Goal: Information Seeking & Learning: Learn about a topic

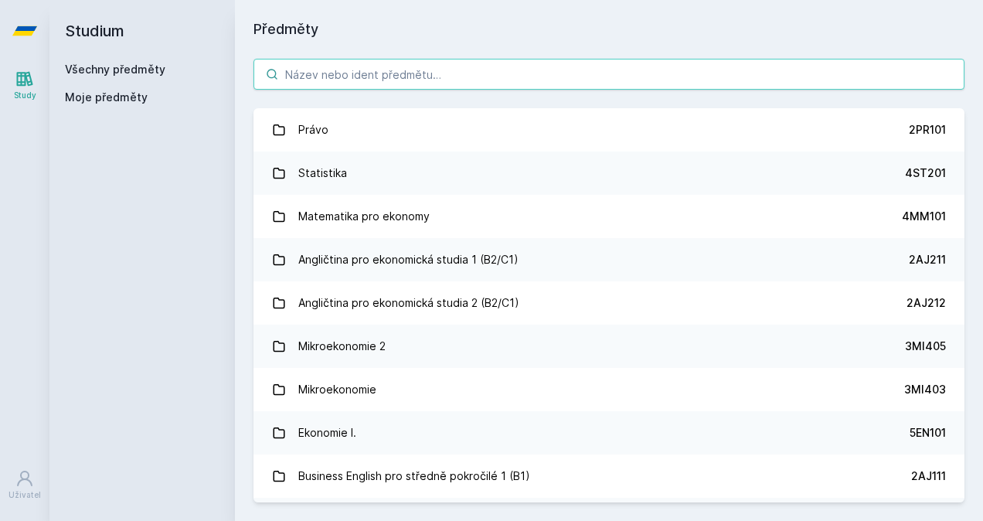
click at [416, 71] on input "search" at bounding box center [609, 74] width 711 height 31
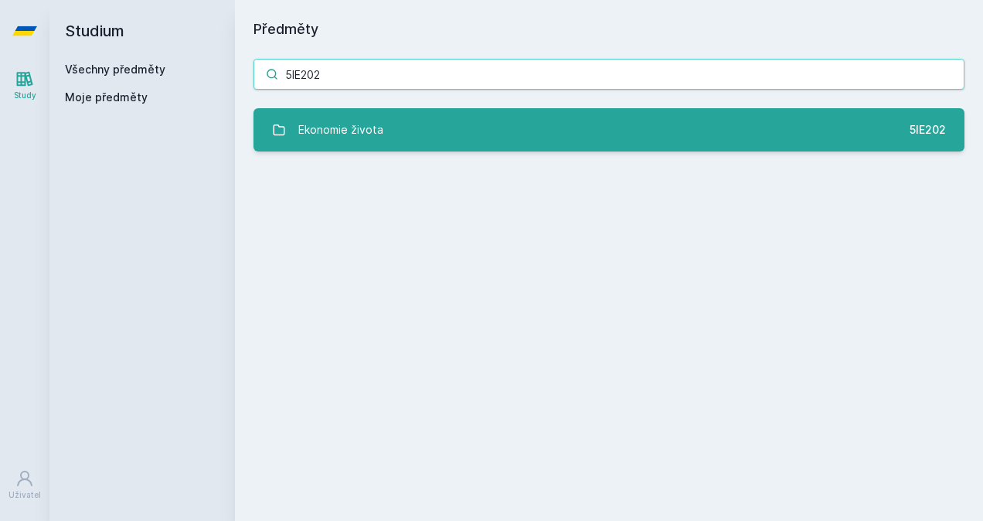
type input "5IE202"
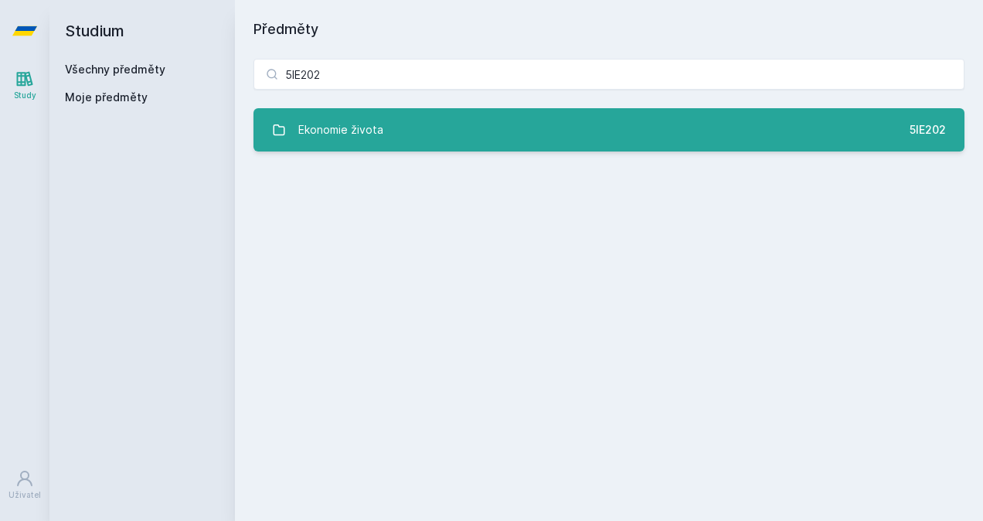
click at [368, 141] on div "Ekonomie života" at bounding box center [340, 129] width 85 height 31
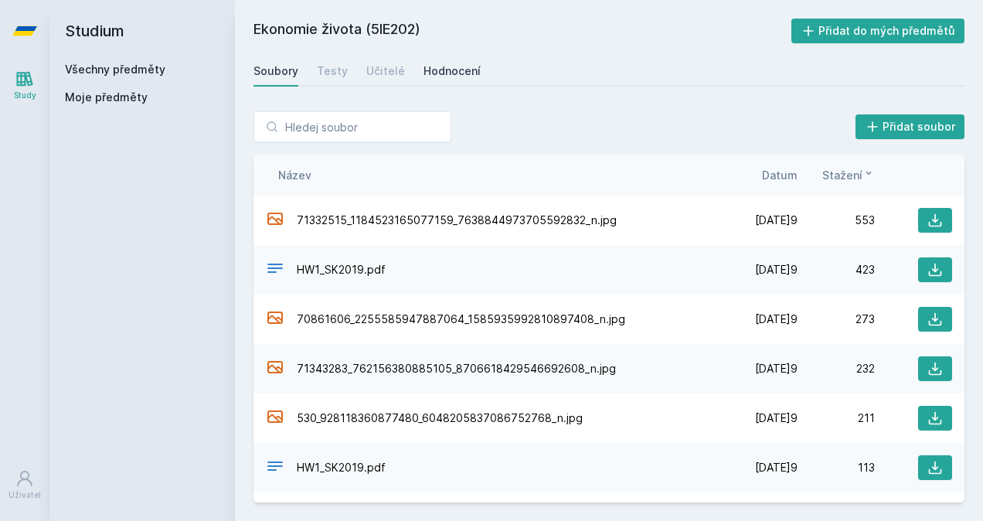
scroll to position [1, 0]
click at [458, 69] on div "Hodnocení" at bounding box center [452, 70] width 57 height 15
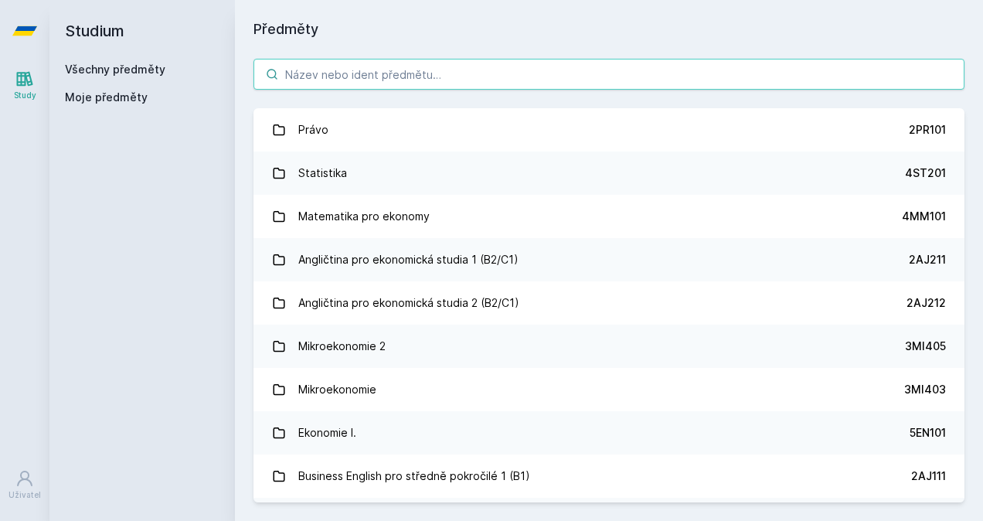
click at [390, 66] on input "search" at bounding box center [609, 74] width 711 height 31
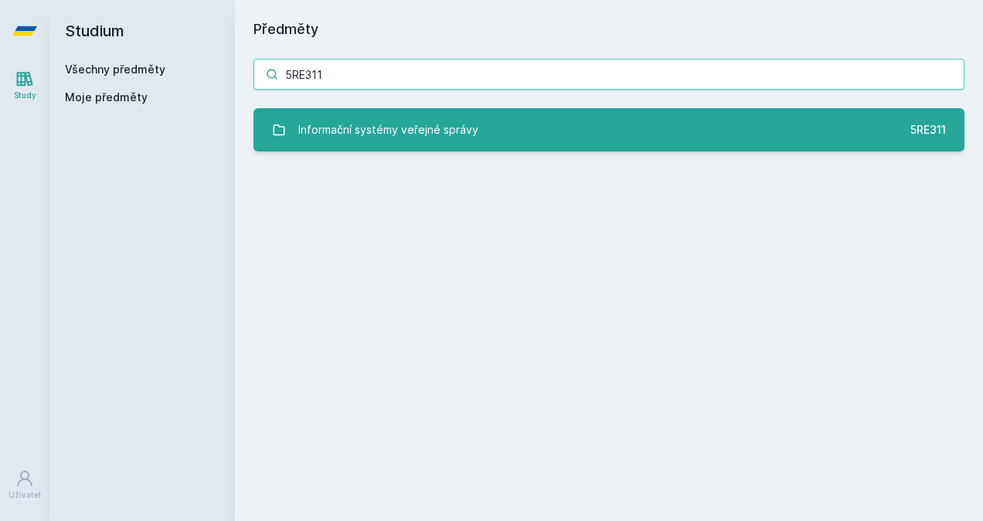
type input "5RE311"
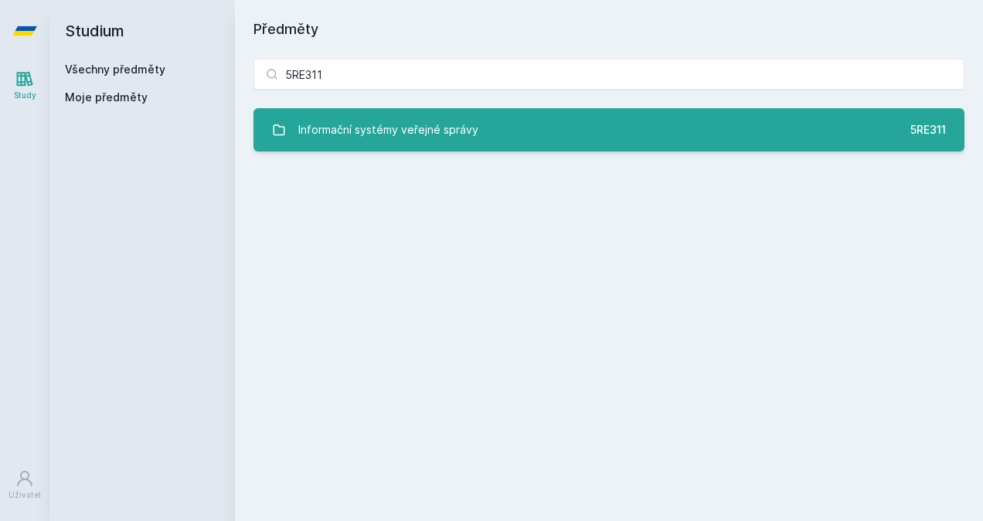
click at [414, 146] on link "Informační systémy veřejné správy 5RE311" at bounding box center [609, 129] width 711 height 43
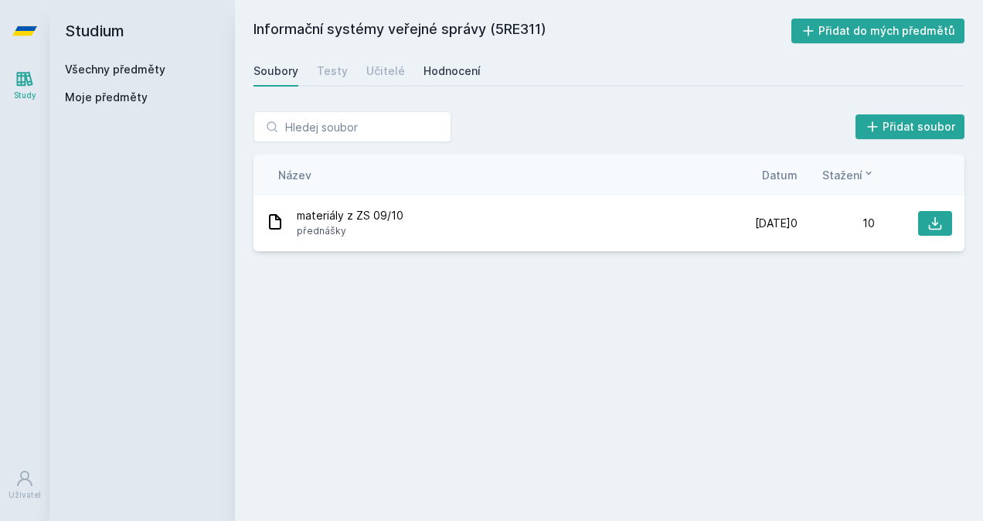
click at [442, 76] on div "Hodnocení" at bounding box center [452, 70] width 57 height 15
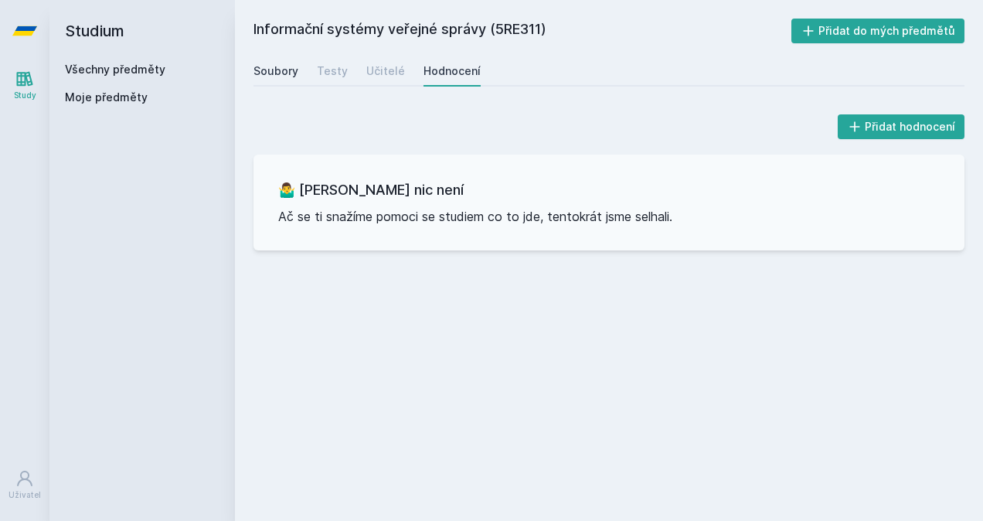
click at [285, 79] on link "Soubory" at bounding box center [276, 71] width 45 height 31
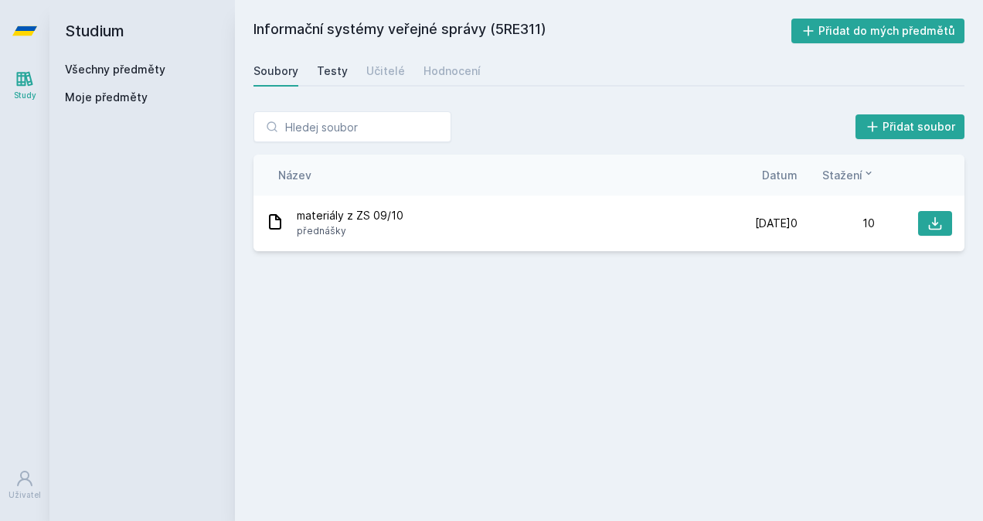
click at [341, 74] on div "Testy" at bounding box center [332, 70] width 31 height 15
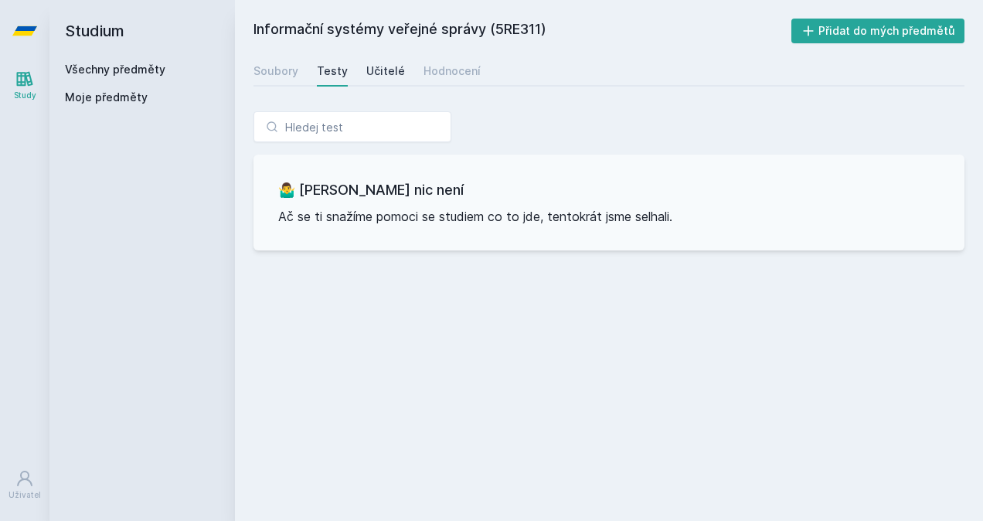
click at [378, 75] on div "Učitelé" at bounding box center [385, 70] width 39 height 15
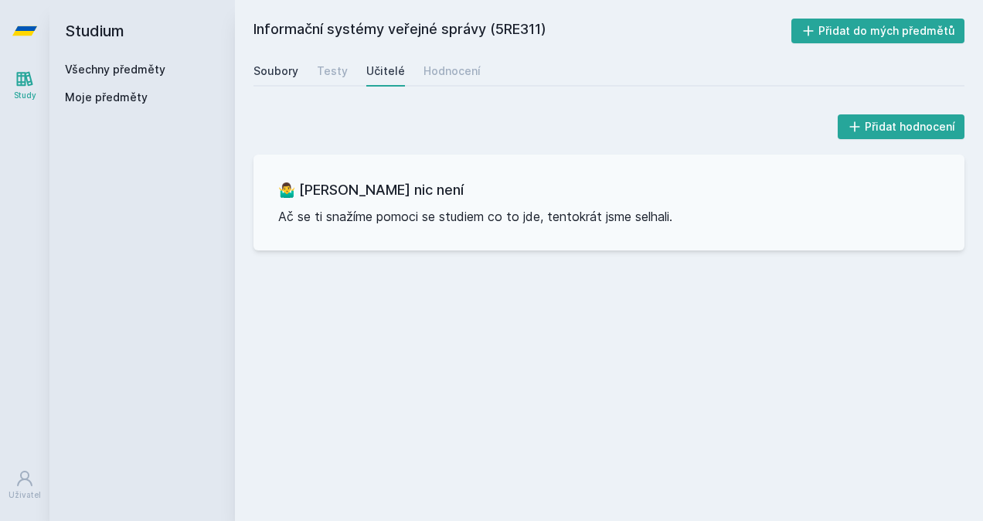
click at [278, 64] on div "Soubory" at bounding box center [276, 70] width 45 height 15
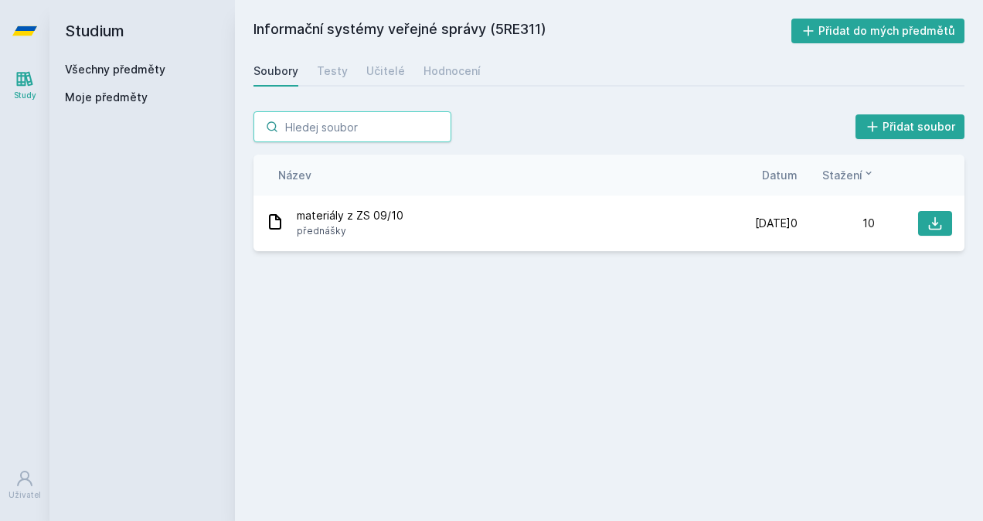
click at [350, 123] on input "search" at bounding box center [353, 126] width 198 height 31
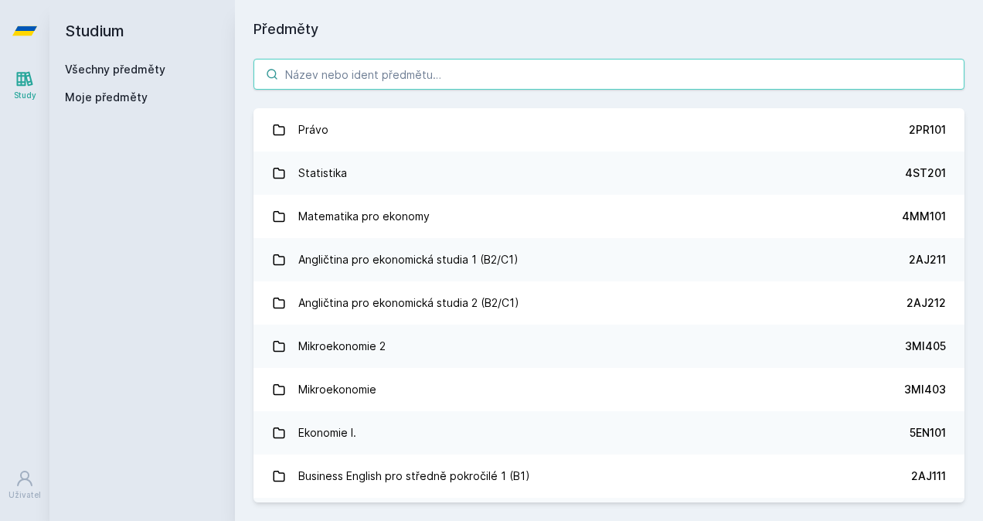
click at [474, 76] on input "search" at bounding box center [609, 74] width 711 height 31
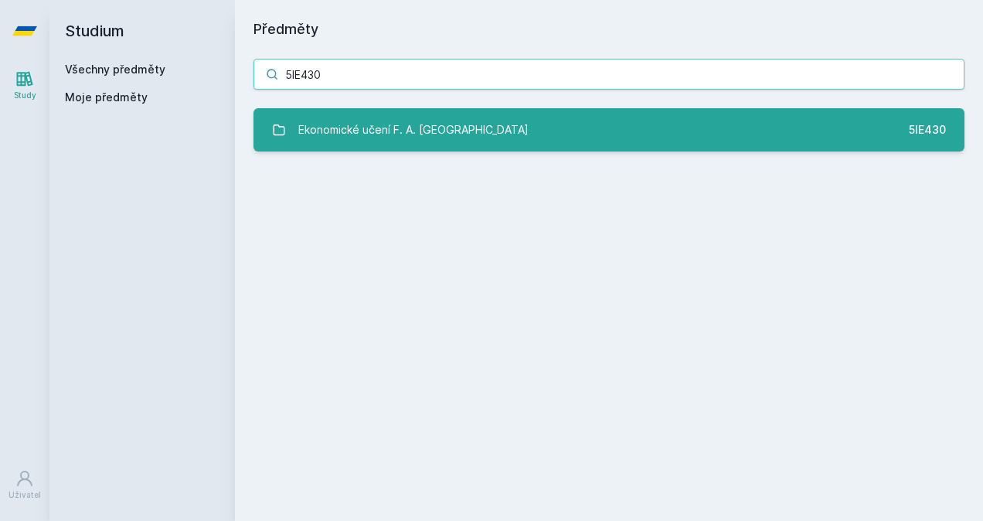
type input "5IE430"
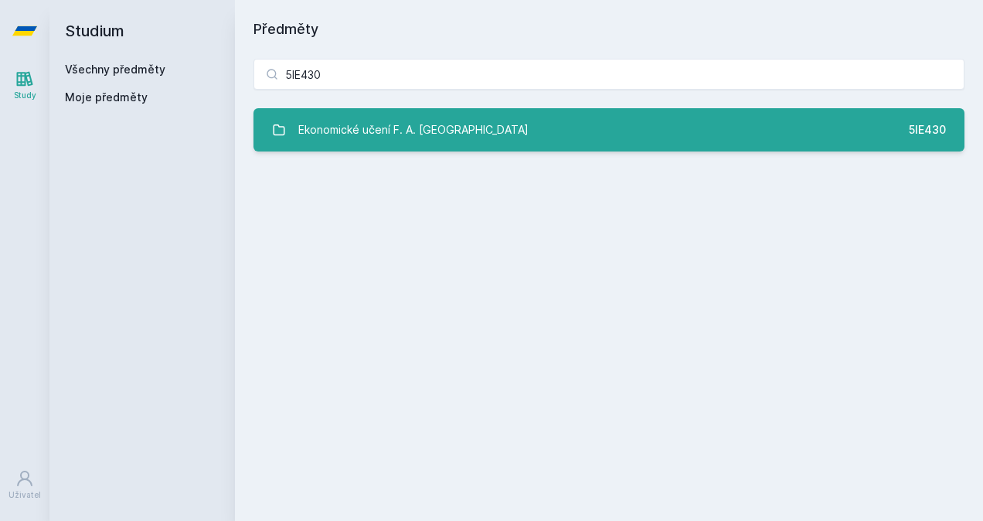
click at [411, 135] on div "Ekonomické učení F. A. [GEOGRAPHIC_DATA]" at bounding box center [413, 129] width 230 height 31
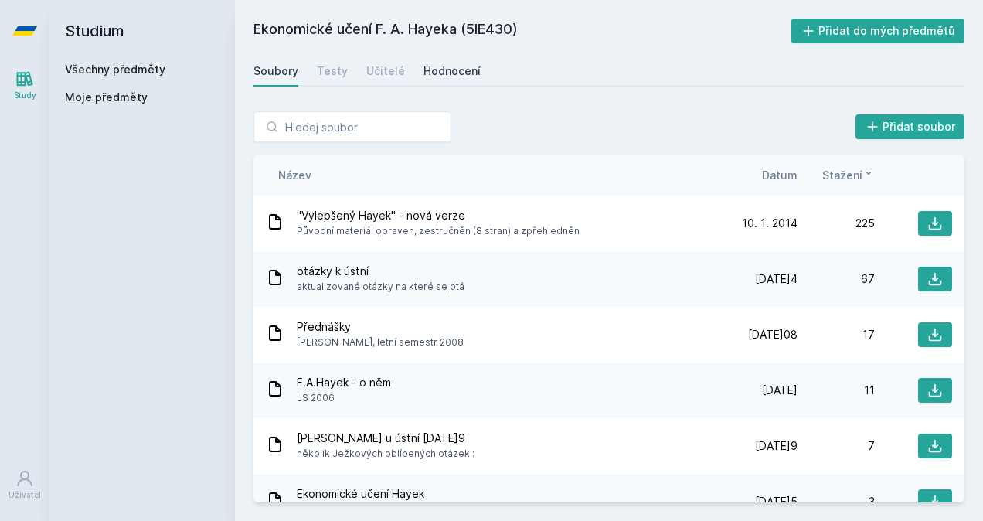
click at [436, 72] on div "Hodnocení" at bounding box center [452, 70] width 57 height 15
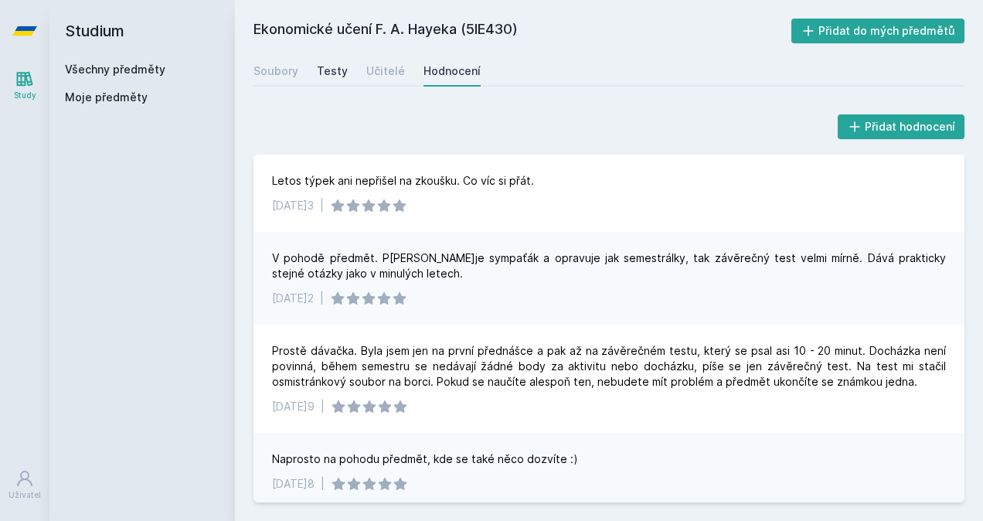
click at [329, 63] on div "Testy" at bounding box center [332, 70] width 31 height 15
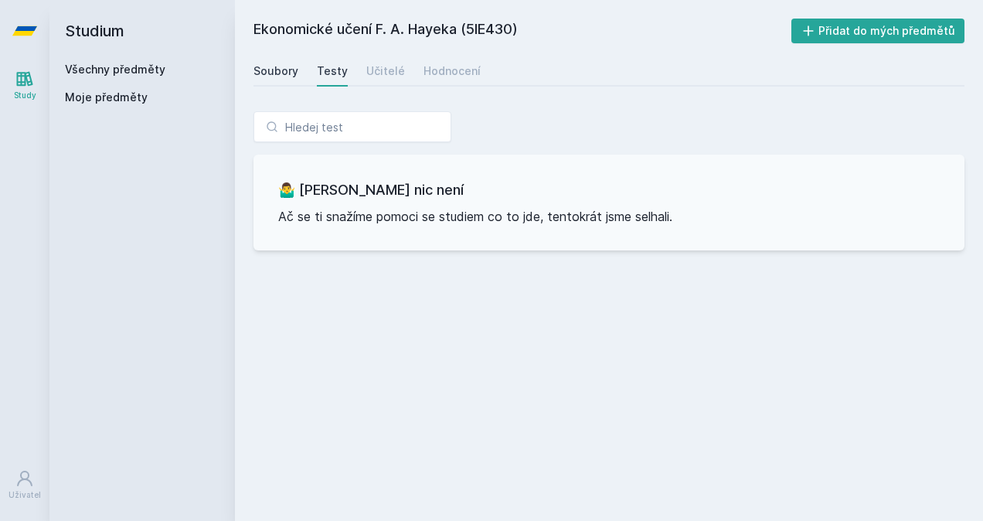
click at [292, 64] on div "Soubory" at bounding box center [276, 70] width 45 height 15
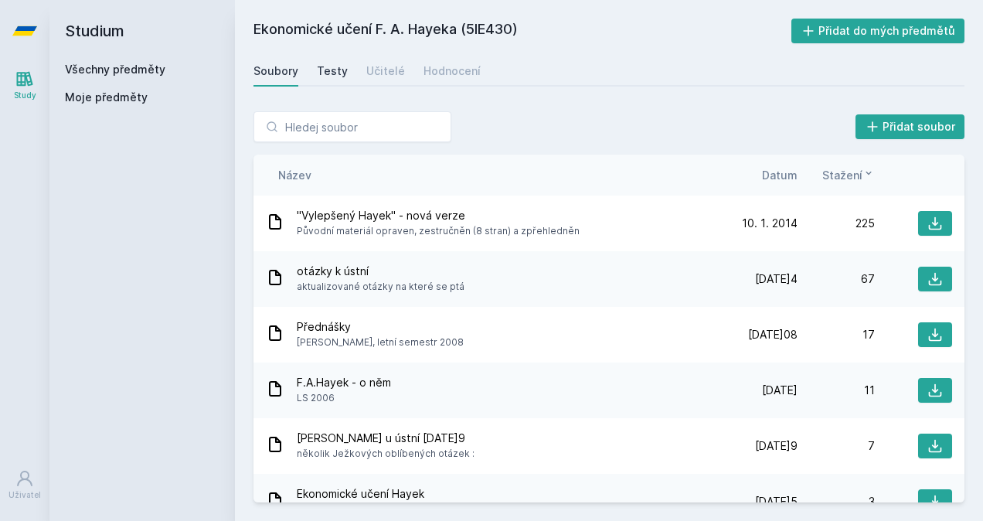
click at [335, 66] on div "Testy" at bounding box center [332, 70] width 31 height 15
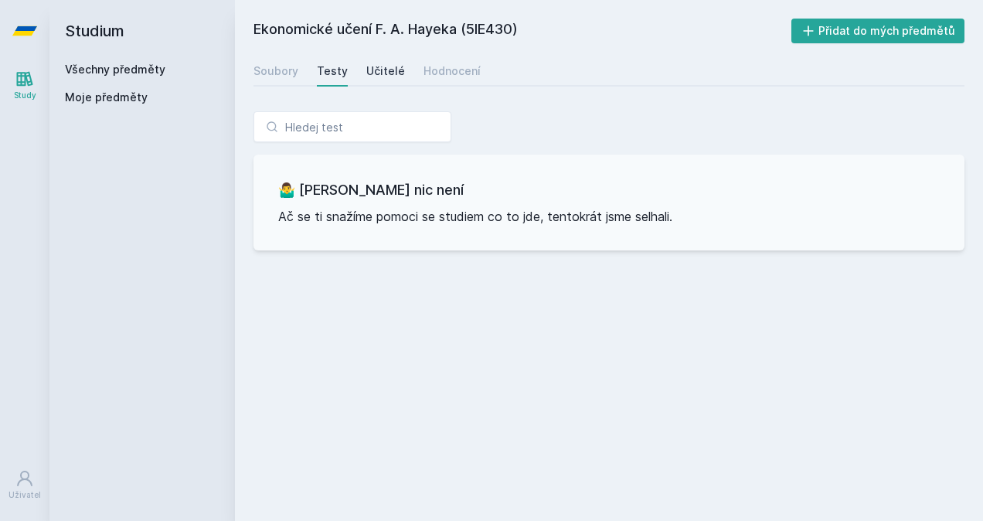
click at [386, 73] on div "Učitelé" at bounding box center [385, 70] width 39 height 15
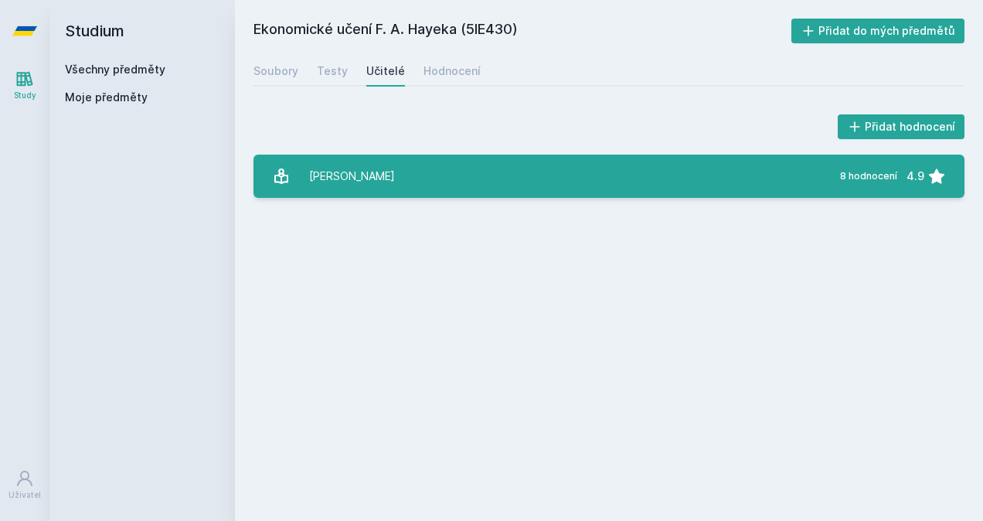
click at [356, 181] on div "[PERSON_NAME]" at bounding box center [352, 176] width 86 height 31
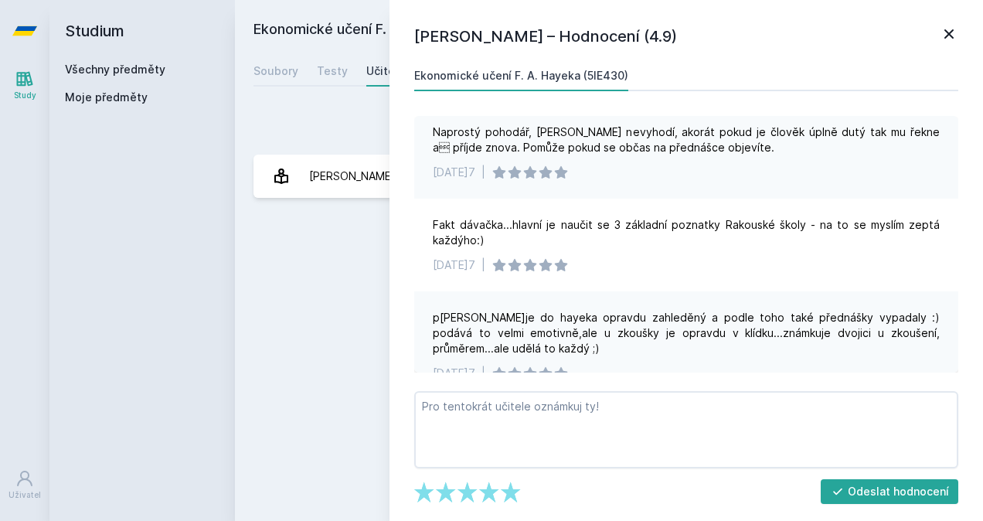
scroll to position [640, 0]
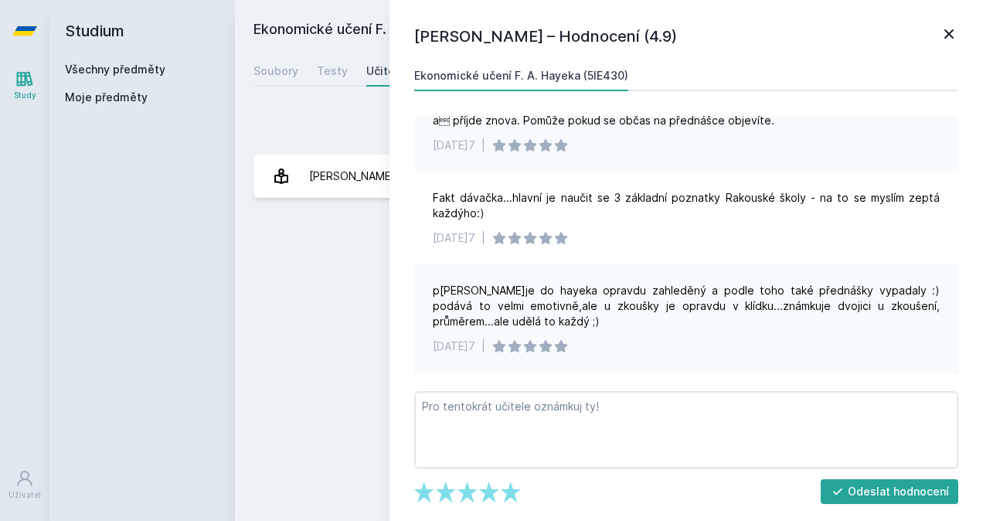
click at [310, 360] on div "Ekonomické učení F. A. Hayeka (5IE430) Přidat do mých předmětů [GEOGRAPHIC_DATA…" at bounding box center [609, 261] width 711 height 484
click at [949, 40] on icon at bounding box center [949, 34] width 19 height 19
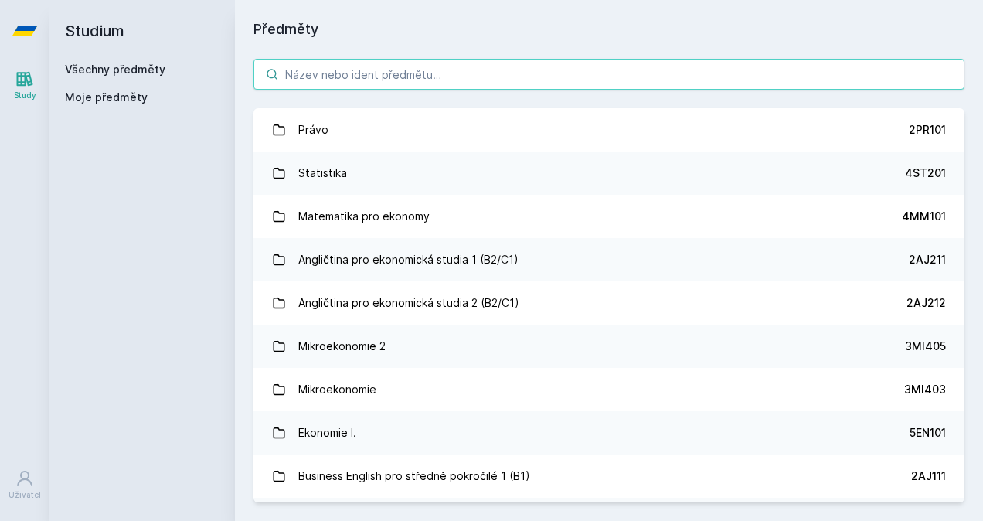
click at [377, 66] on input "search" at bounding box center [609, 74] width 711 height 31
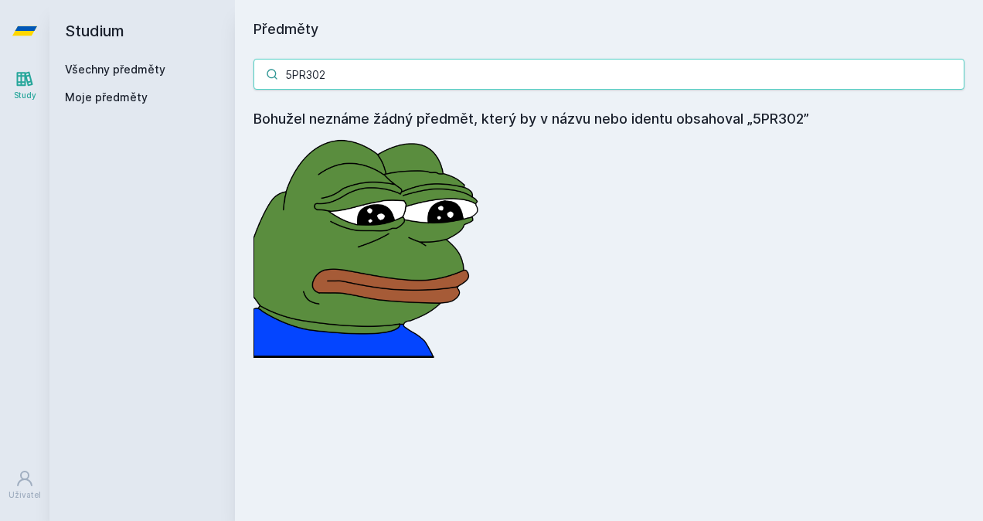
click at [307, 72] on input "5PR302" at bounding box center [609, 74] width 711 height 31
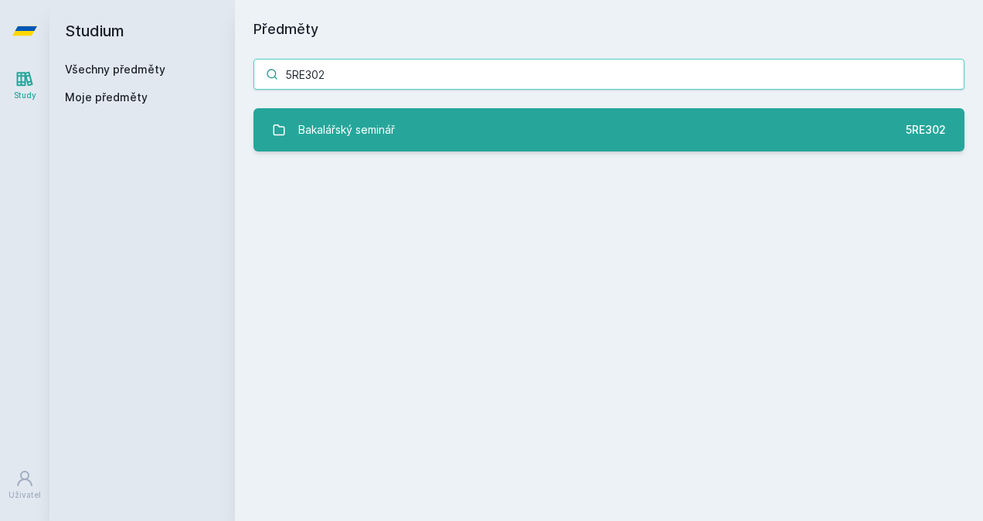
type input "5RE302"
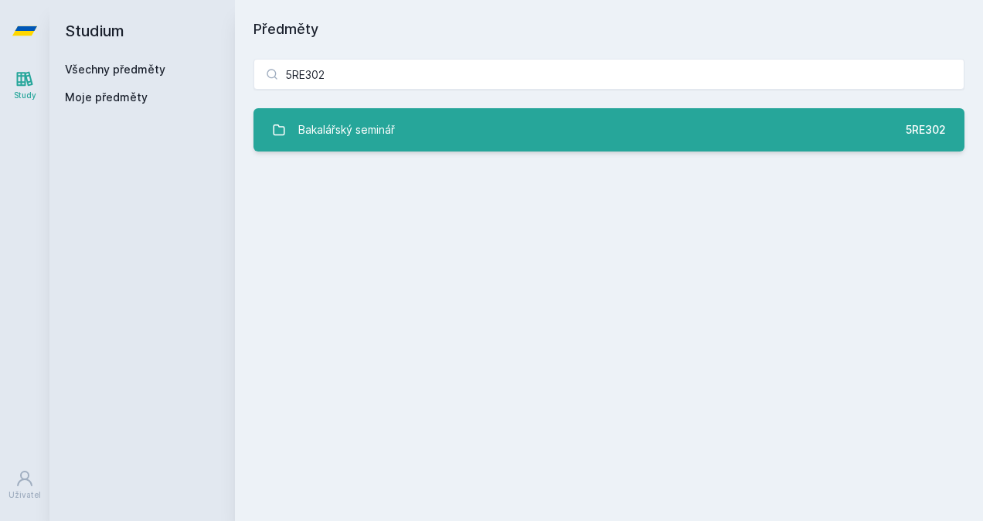
click at [405, 131] on link "Bakalářský seminář 5RE302" at bounding box center [609, 129] width 711 height 43
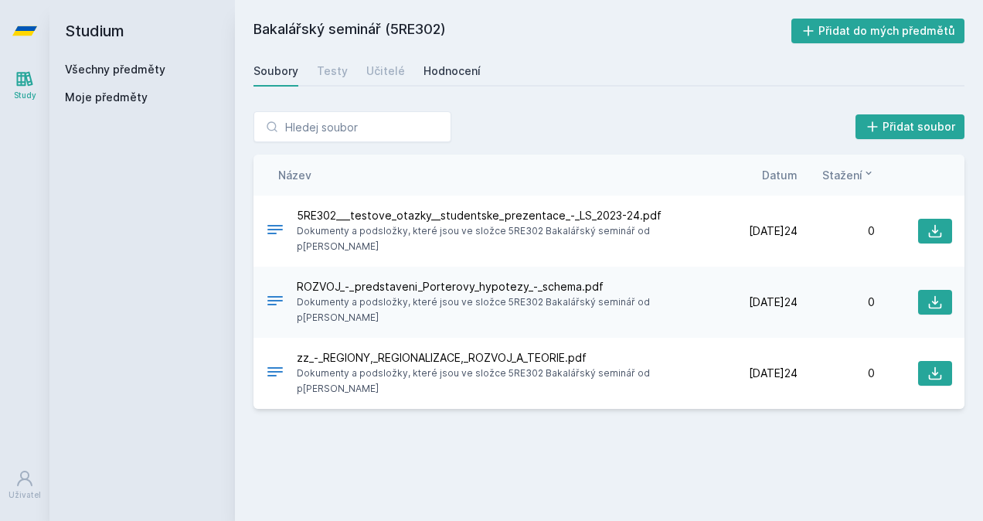
click at [455, 77] on div "Hodnocení" at bounding box center [452, 70] width 57 height 15
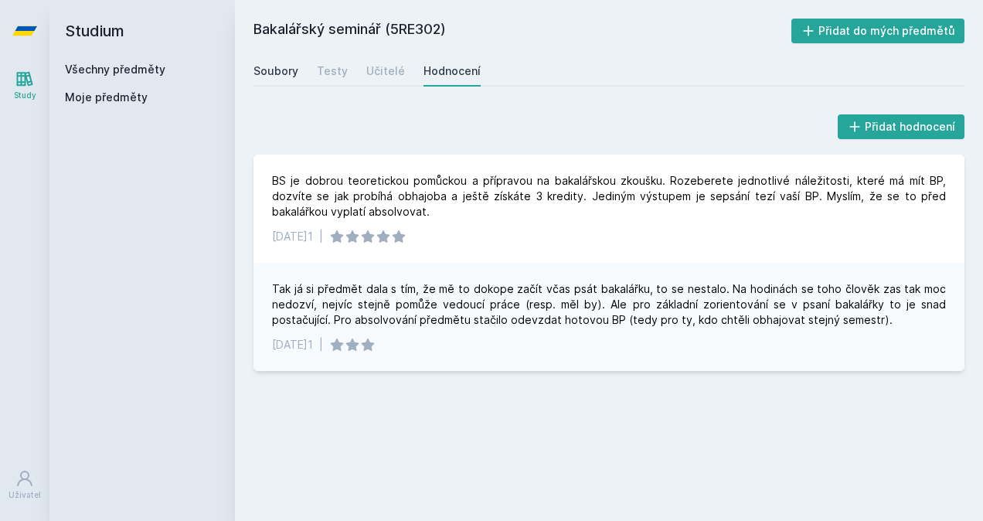
click at [291, 71] on div "Soubory" at bounding box center [276, 70] width 45 height 15
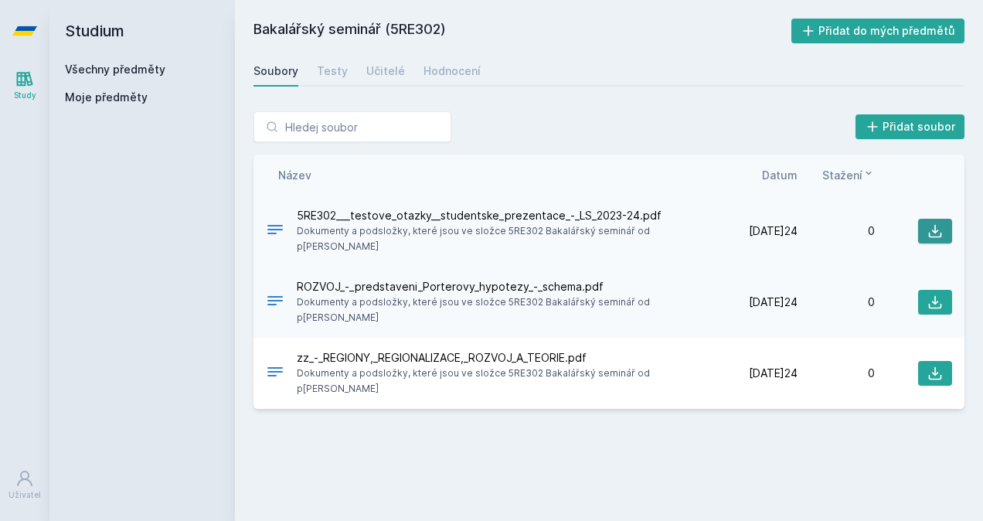
click at [946, 230] on button at bounding box center [935, 231] width 34 height 25
